Goal: Task Accomplishment & Management: Use online tool/utility

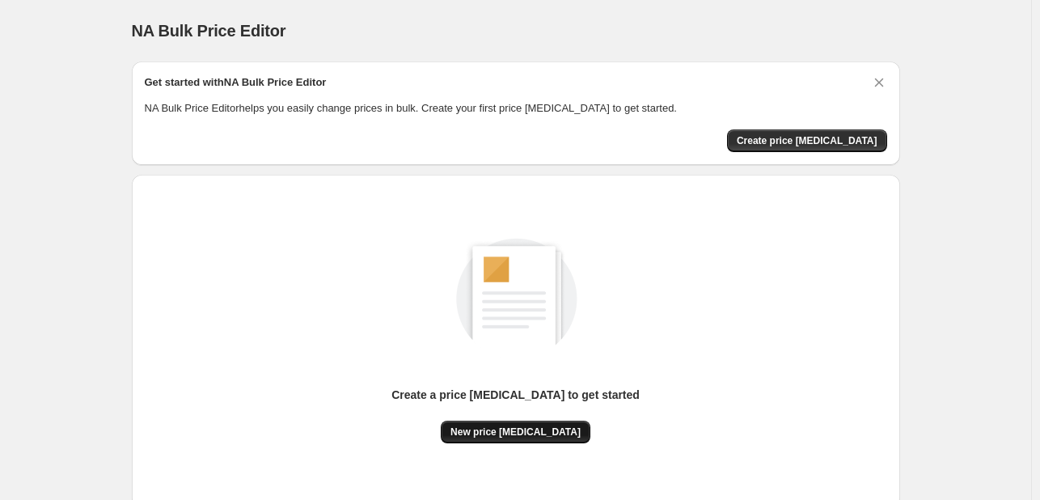
click at [502, 428] on span "New price [MEDICAL_DATA]" at bounding box center [516, 432] width 130 height 13
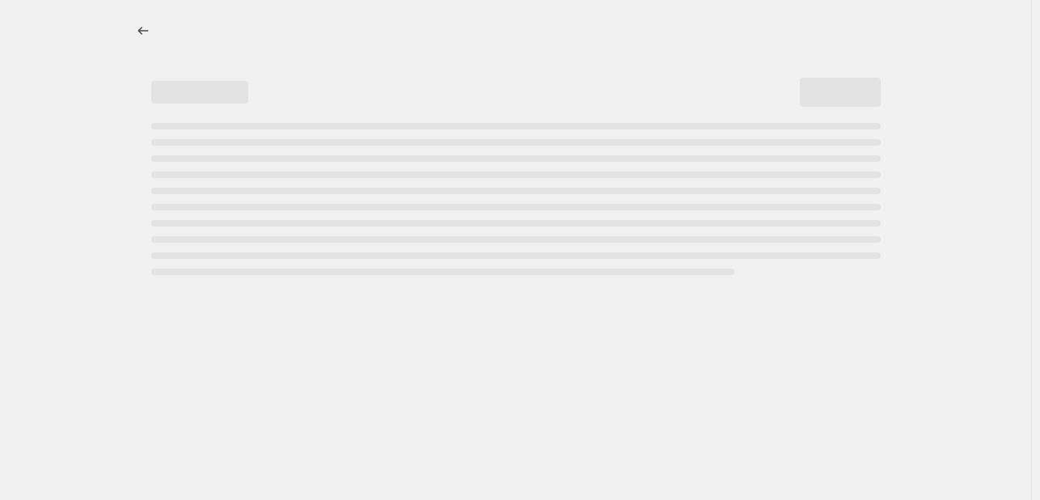
select select "percentage"
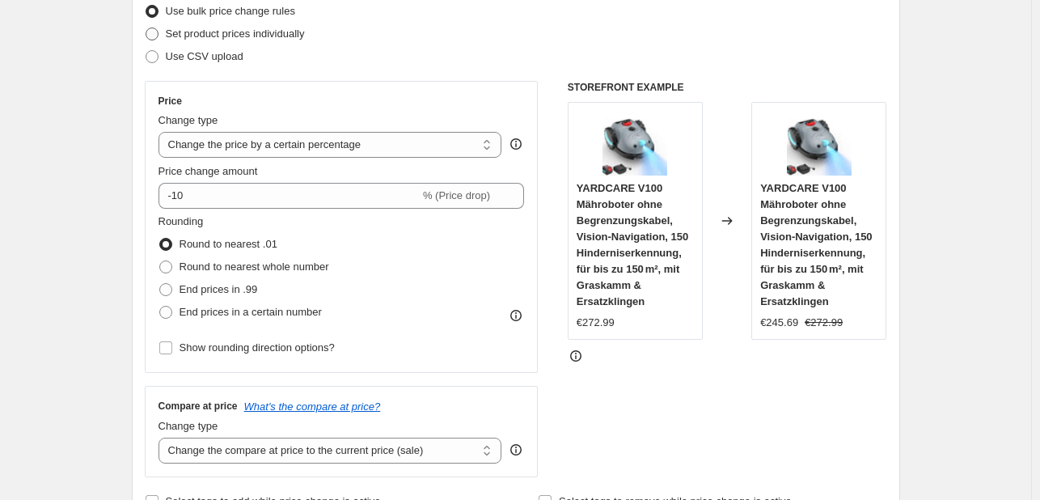
scroll to position [216, 0]
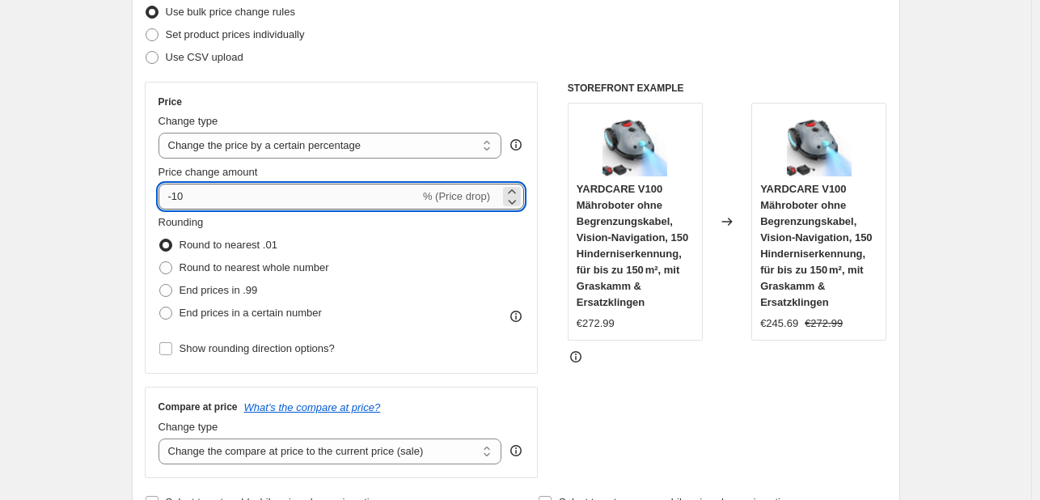
click at [228, 193] on input "-10" at bounding box center [289, 197] width 261 height 26
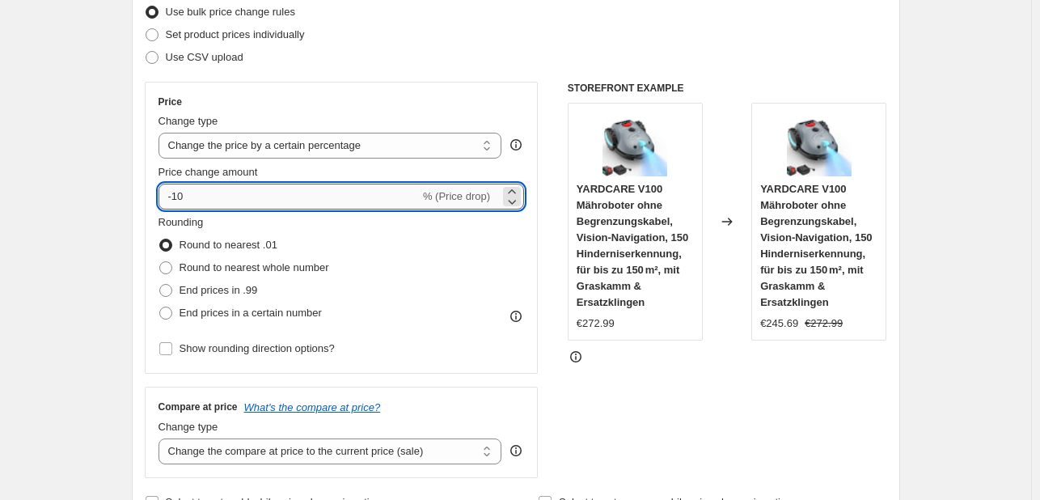
click at [228, 193] on input "-10" at bounding box center [289, 197] width 261 height 26
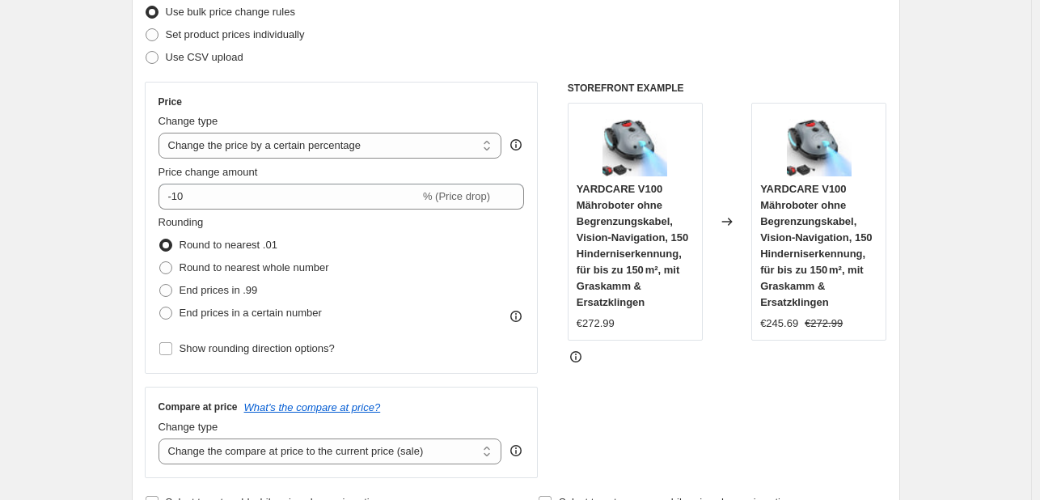
click at [214, 224] on fieldset "Rounding Round to nearest .01 Round to nearest whole number End prices in .99 E…" at bounding box center [244, 269] width 171 height 110
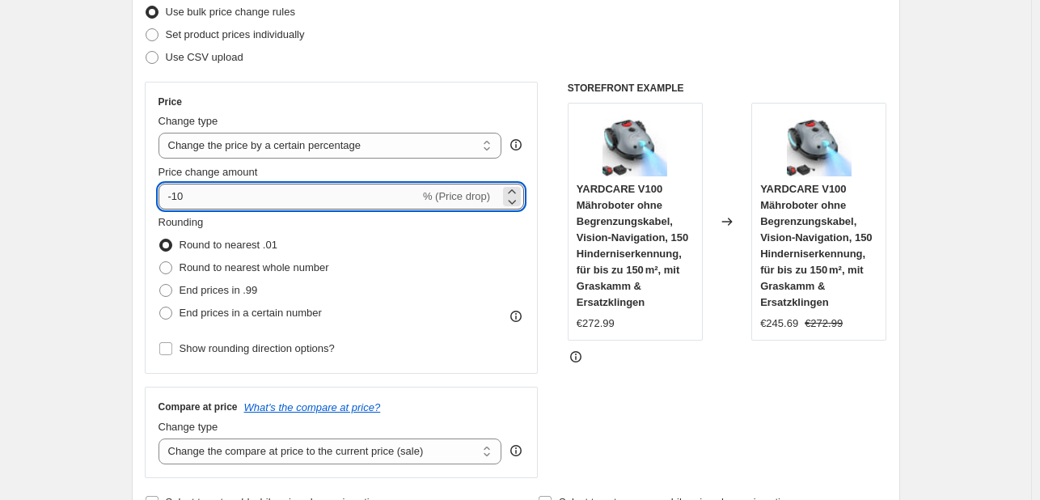
click at [214, 201] on input "-10" at bounding box center [289, 197] width 261 height 26
type input "-1"
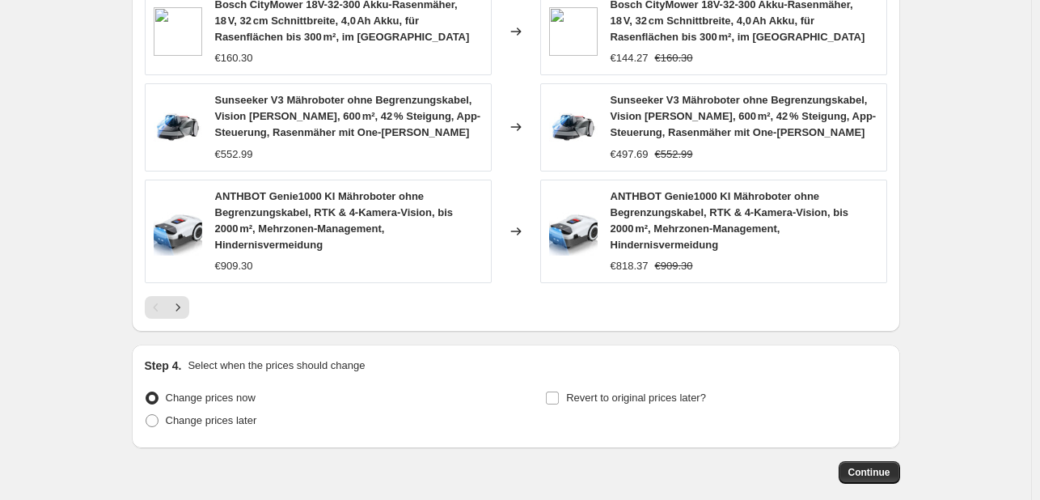
scroll to position [1256, 0]
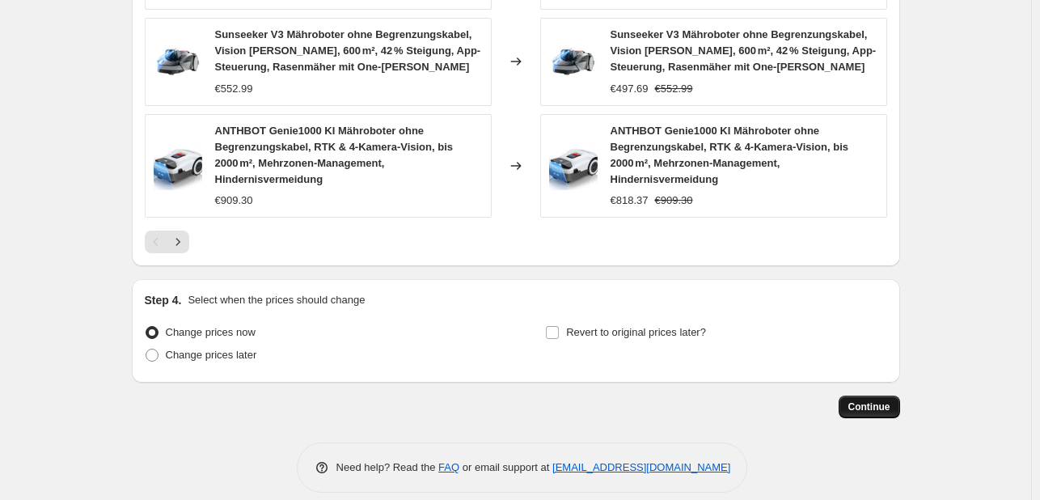
type input "-44"
click at [849, 396] on button "Continue" at bounding box center [869, 407] width 61 height 23
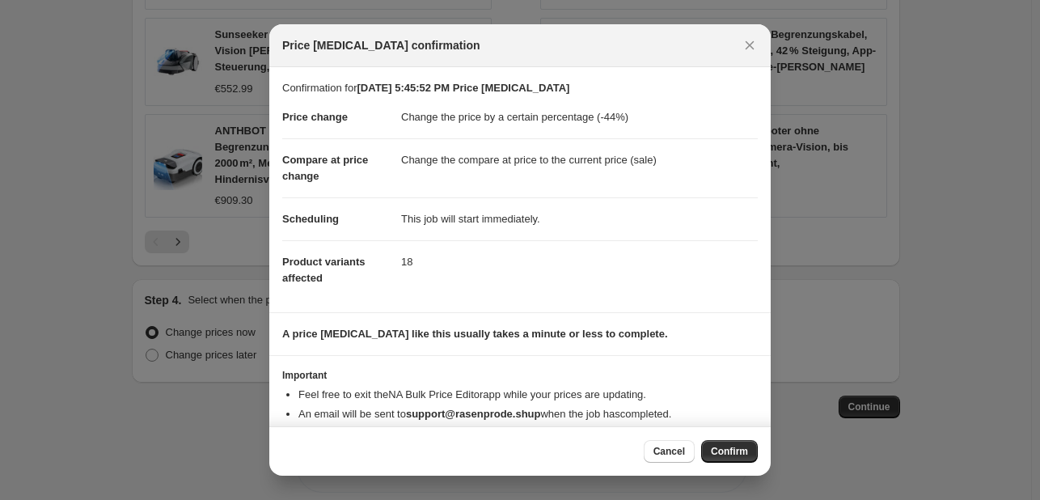
scroll to position [31, 0]
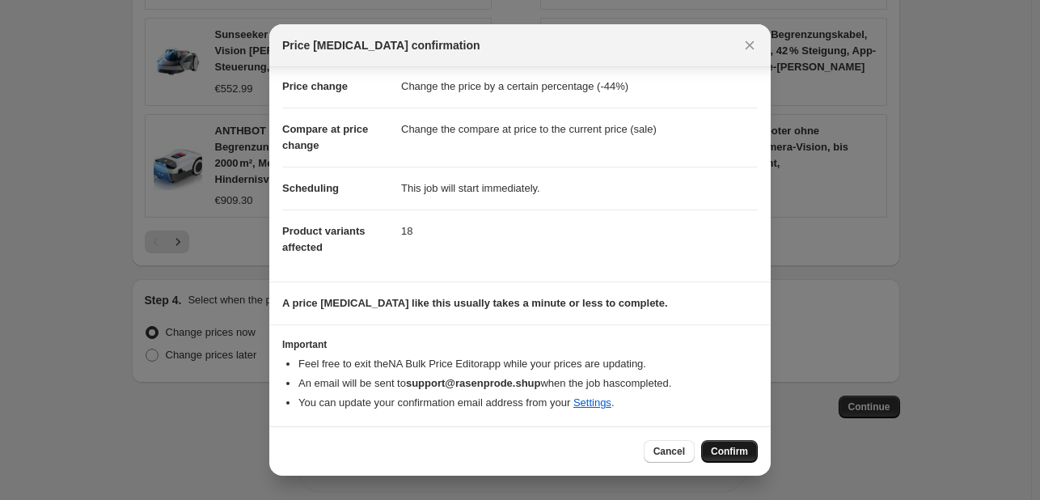
click at [737, 447] on span "Confirm" at bounding box center [729, 451] width 37 height 13
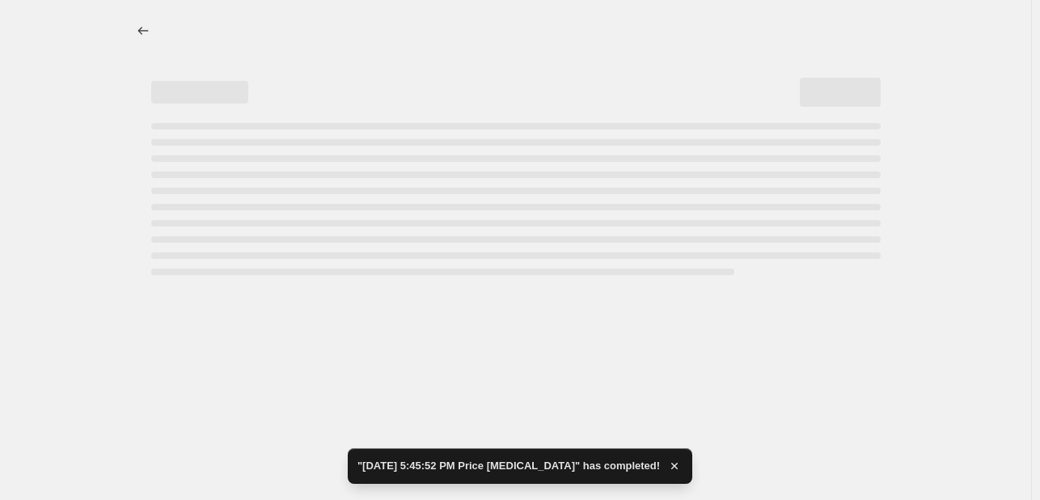
select select "percentage"
